Goal: Find specific page/section

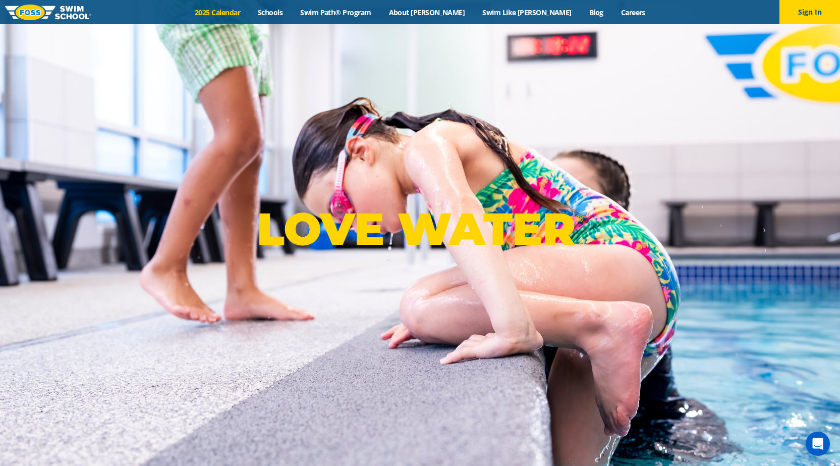
click at [246, 12] on link "2025 Calendar" at bounding box center [217, 13] width 63 height 10
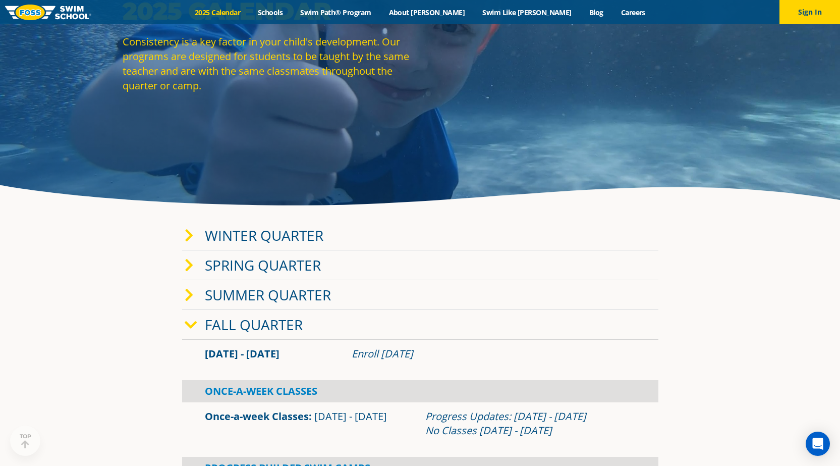
scroll to position [118, 0]
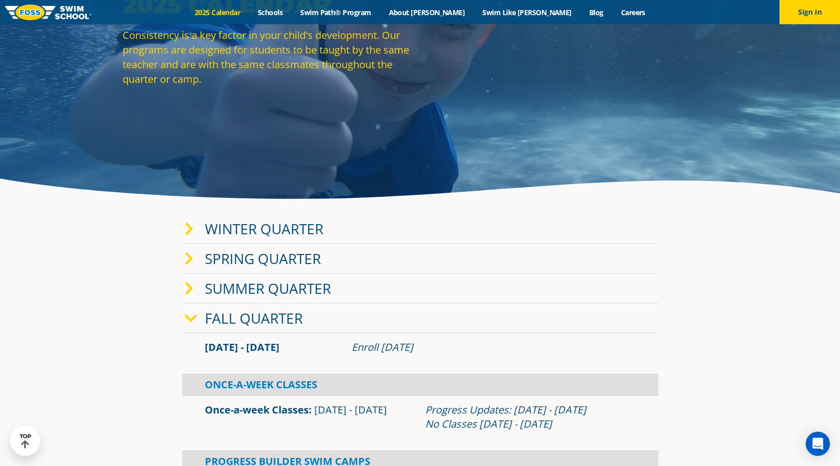
click at [187, 229] on icon at bounding box center [189, 229] width 9 height 14
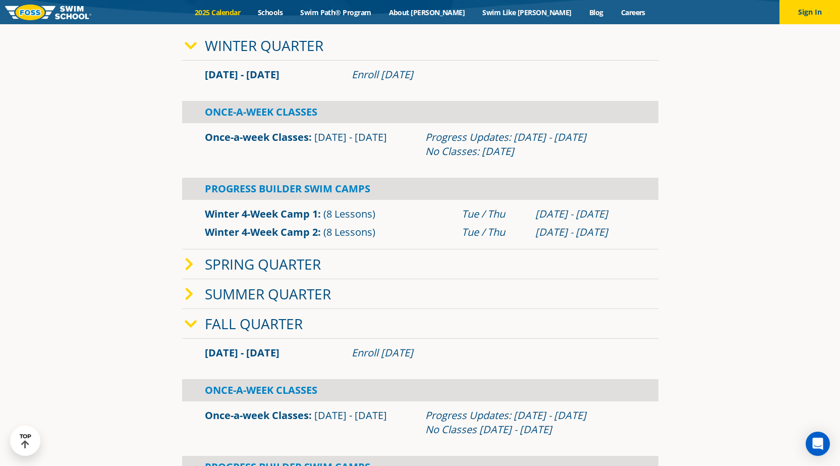
scroll to position [324, 0]
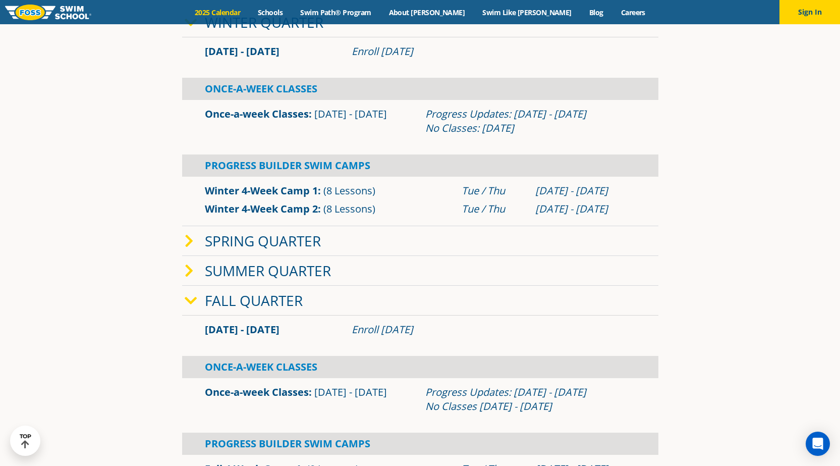
click at [191, 298] on icon at bounding box center [191, 301] width 13 height 14
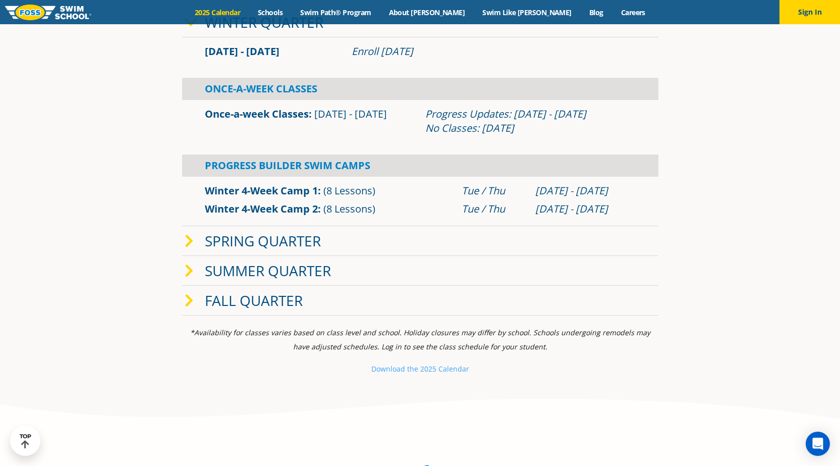
click at [190, 300] on icon at bounding box center [189, 301] width 9 height 14
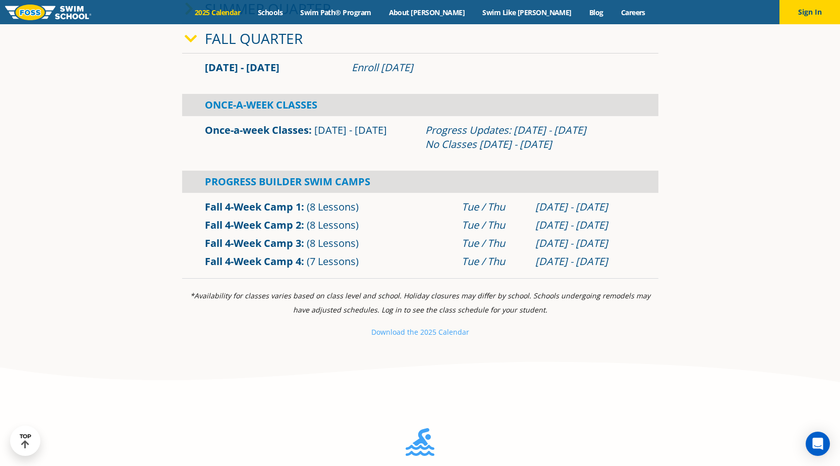
scroll to position [618, 0]
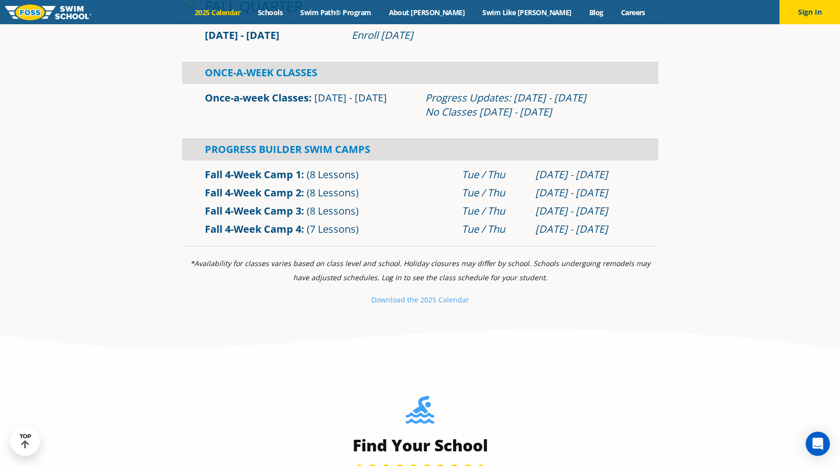
click at [295, 95] on link "Once-a-week Classes" at bounding box center [257, 98] width 104 height 14
